Goal: Task Accomplishment & Management: Complete application form

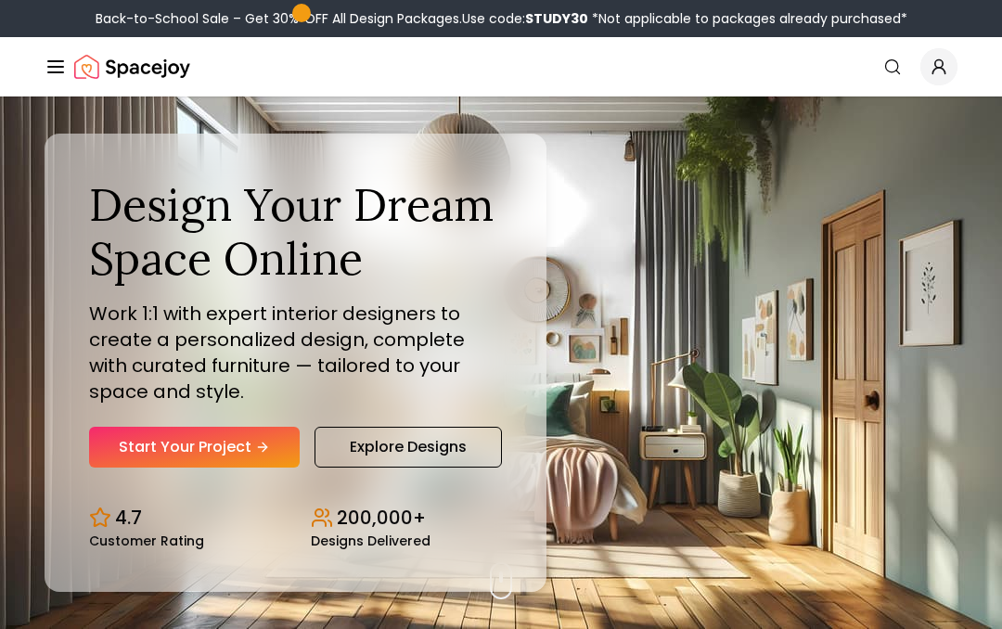
click at [431, 320] on p "Work 1:1 with expert interior designers to create a personalized design, comple…" at bounding box center [295, 353] width 413 height 104
click at [730, 308] on div "Design Your Dream Space Online Work 1:1 with expert interior designers to creat…" at bounding box center [501, 362] width 1002 height 533
click at [778, 521] on div "Design Your Dream Space Online Work 1:1 with expert interior designers to creat…" at bounding box center [501, 362] width 1002 height 533
click at [156, 550] on div "Design Your Dream Space Online Work 1:1 with expert interior designers to creat…" at bounding box center [296, 362] width 502 height 457
click at [135, 530] on div "4.7 Customer Rating" at bounding box center [185, 526] width 192 height 43
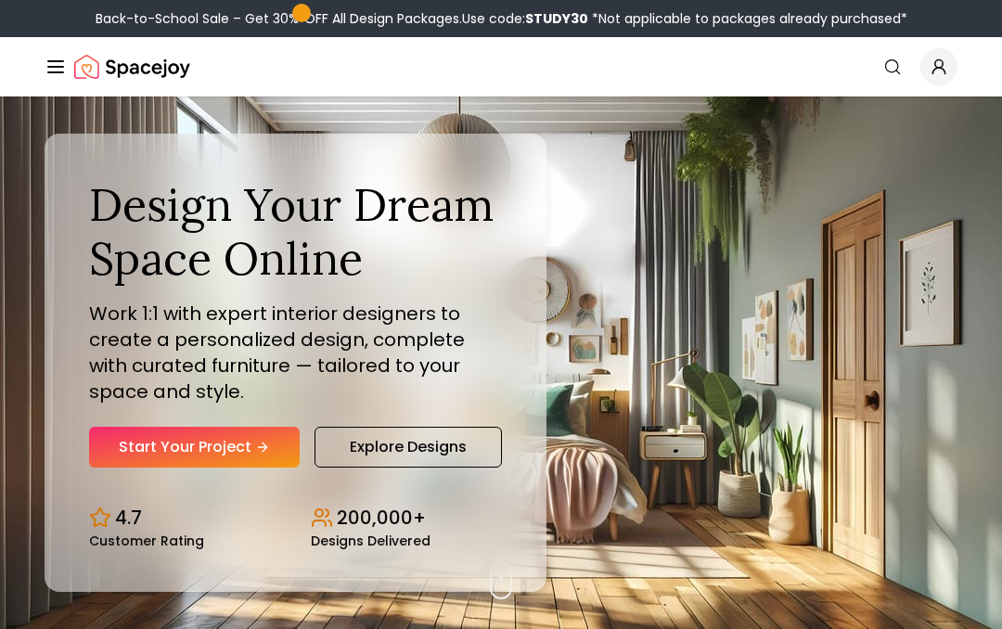
click at [221, 455] on link "Start Your Project" at bounding box center [194, 447] width 211 height 41
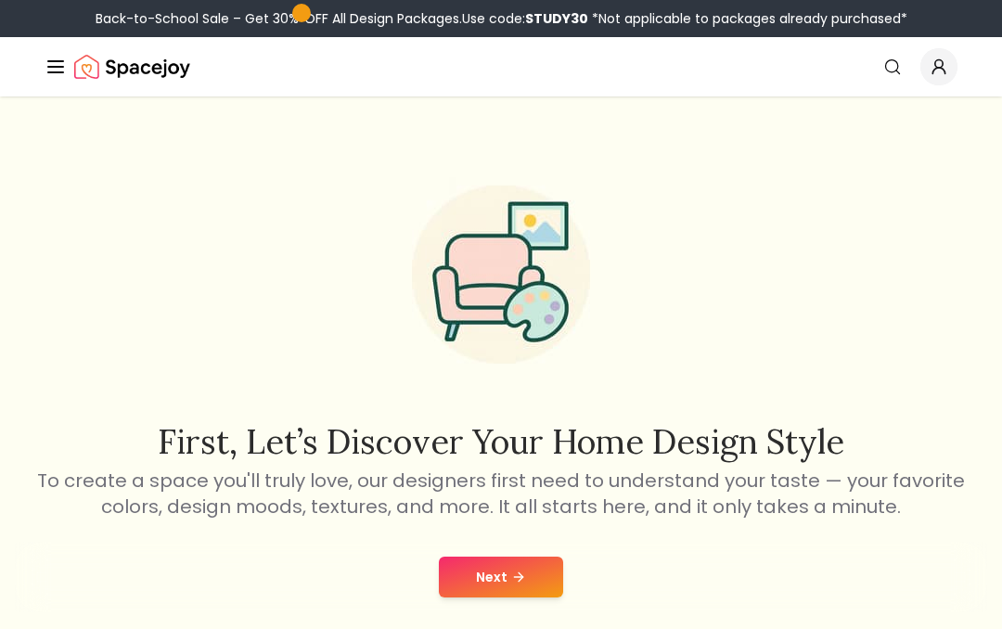
click at [490, 578] on button "Next" at bounding box center [501, 577] width 124 height 41
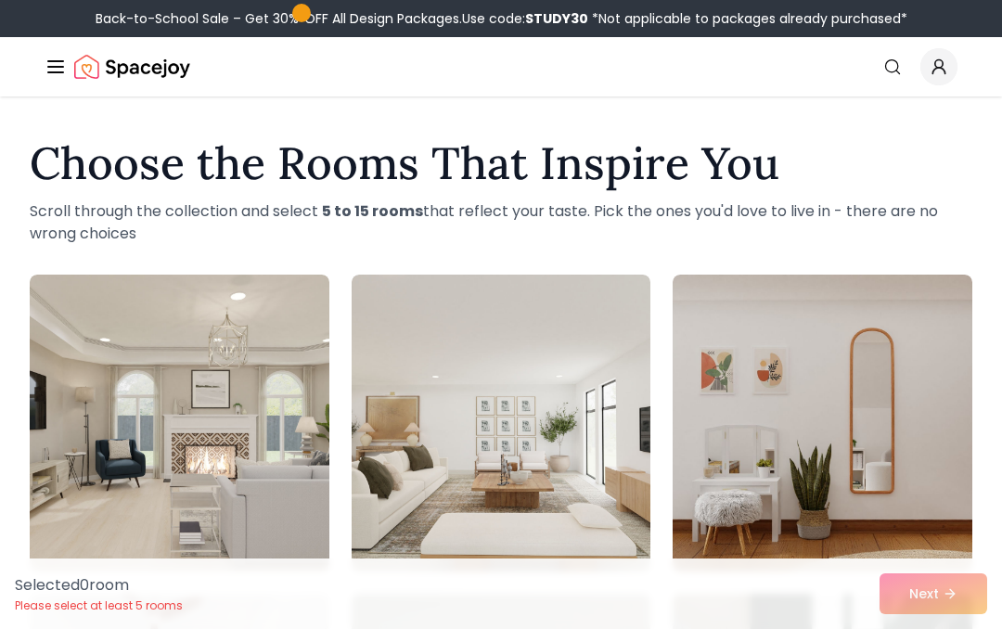
click at [925, 595] on div "Selected 0 room Please select at least 5 rooms Next" at bounding box center [501, 594] width 1002 height 71
click at [938, 593] on div "Selected 0 room Please select at least 5 rooms Next" at bounding box center [501, 594] width 1002 height 71
click at [507, 453] on img at bounding box center [502, 423] width 300 height 297
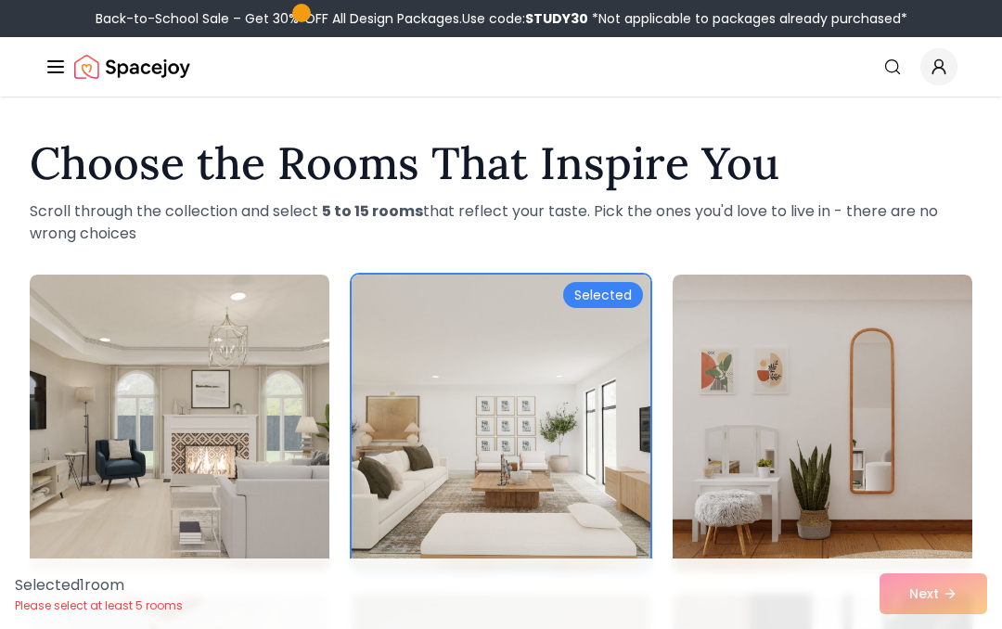
click at [934, 596] on div "Selected 1 room Please select at least 5 rooms Next" at bounding box center [501, 594] width 1002 height 71
click at [924, 587] on div "Selected 1 room Please select at least 5 rooms Next" at bounding box center [501, 594] width 1002 height 71
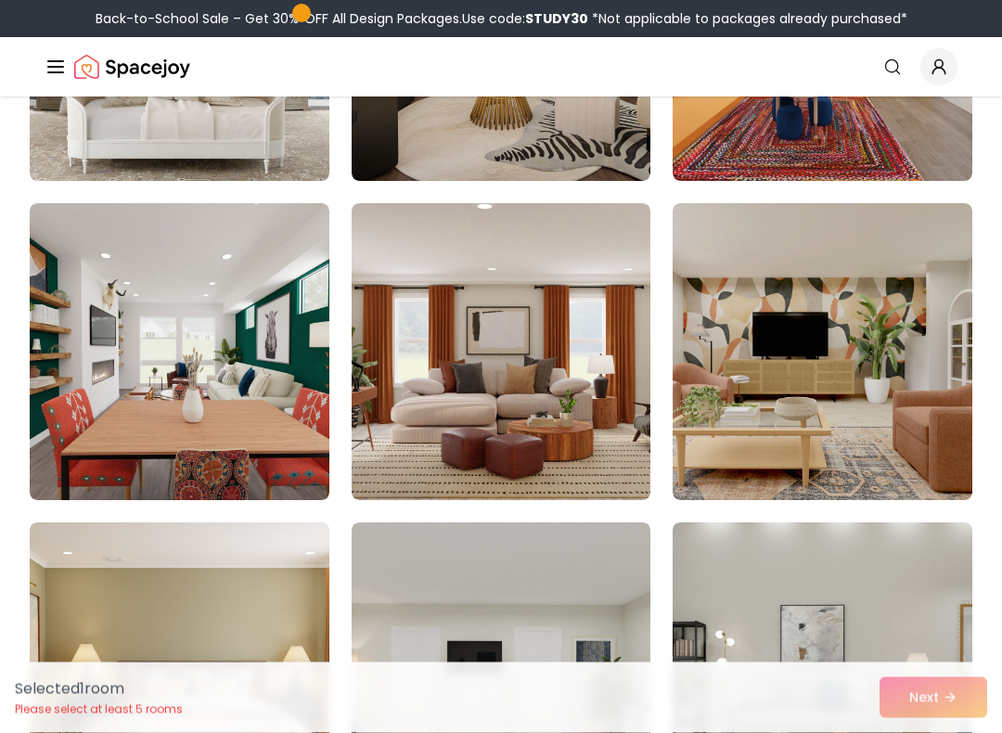
scroll to position [8370, 0]
